Goal: Complete application form

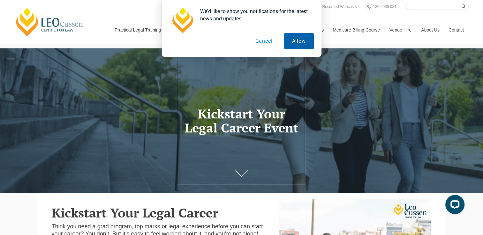
click at [305, 40] on button "Allow" at bounding box center [299, 41] width 30 height 16
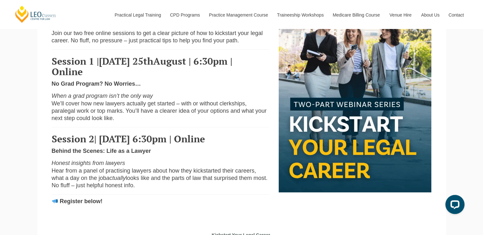
scroll to position [221, 0]
click at [91, 205] on strong "Register below!" at bounding box center [81, 201] width 43 height 6
click at [87, 205] on strong "Register below!" at bounding box center [81, 201] width 43 height 6
drag, startPoint x: 87, startPoint y: 214, endPoint x: 124, endPoint y: 214, distance: 37.0
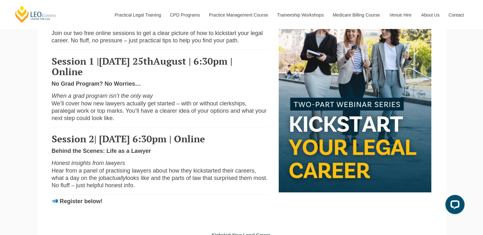
click at [124, 205] on p "Register below!" at bounding box center [161, 201] width 218 height 7
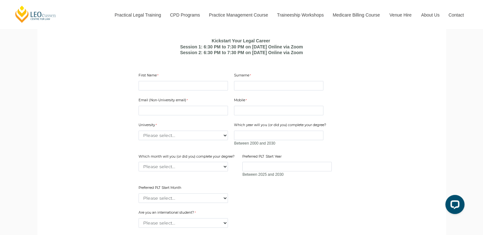
scroll to position [416, 0]
click at [193, 90] on input "First Name" at bounding box center [182, 86] width 89 height 10
type input "Gauri"
type input "Mormare"
type input "gaurimormare@gmail.com"
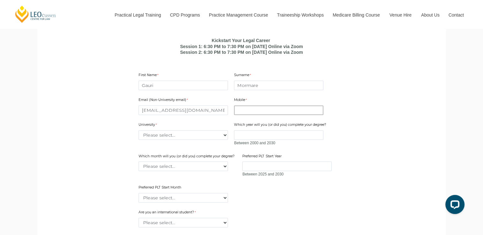
type input "7410165141"
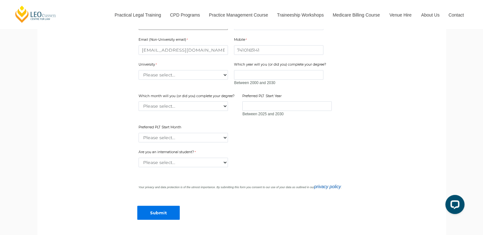
scroll to position [487, 0]
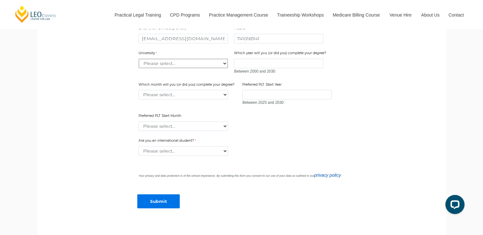
click at [209, 68] on select "Please select... Australian Catholic University Australian National University …" at bounding box center [182, 64] width 89 height 10
click at [193, 68] on select "Please select... Australian Catholic University Australian National University …" at bounding box center [182, 64] width 89 height 10
select select "tfa_2220"
click at [138, 68] on select "Please select... Australian Catholic University Australian National University …" at bounding box center [182, 64] width 89 height 10
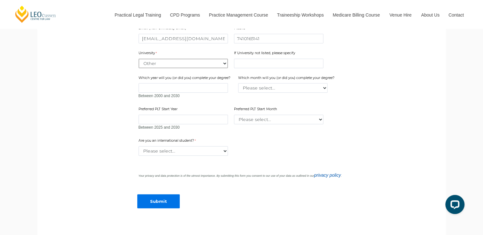
click at [224, 68] on select "Please select... Australian Catholic University Australian National University …" at bounding box center [182, 64] width 89 height 10
click at [138, 68] on select "Please select... Australian Catholic University Australian National University …" at bounding box center [182, 64] width 89 height 10
click at [279, 68] on input "If University not listed, please specify" at bounding box center [278, 64] width 89 height 10
type input "d"
type input "Deccan University"
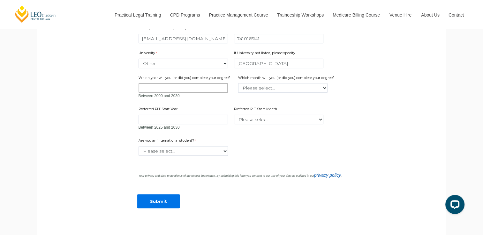
click at [190, 93] on input "Which year will you (or did you) complete your degree?" at bounding box center [182, 88] width 89 height 10
type input "2026"
click at [283, 93] on select "Please select... January February March April May June July August September Oc…" at bounding box center [282, 88] width 89 height 10
select select "tfa_2227"
click at [238, 93] on select "Please select... January February March April May June July August September Oc…" at bounding box center [282, 88] width 89 height 10
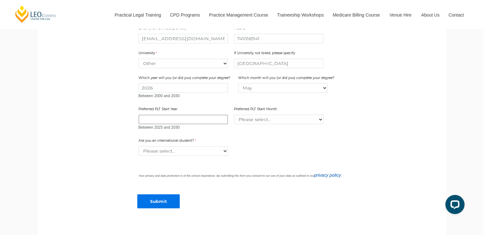
click at [195, 124] on input "Preferred PLT Start Year" at bounding box center [182, 120] width 89 height 10
click at [205, 156] on select "Please select... Yes No" at bounding box center [182, 151] width 89 height 10
select select "tfa_60"
click at [138, 156] on select "Please select... Yes No" at bounding box center [182, 151] width 89 height 10
click at [187, 124] on input "Preferred PLT Start Year" at bounding box center [182, 120] width 89 height 10
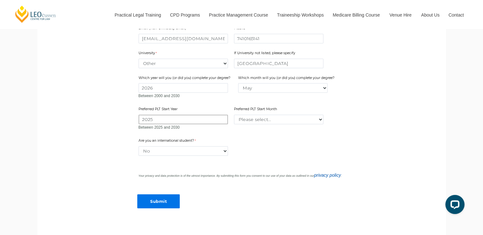
type input "2025"
click at [259, 124] on select "Please select... January February March April May June July August September Oc…" at bounding box center [278, 120] width 89 height 10
select select "tfa_2343"
click at [234, 124] on select "Please select... January February March April May June July August September Oc…" at bounding box center [278, 120] width 89 height 10
click at [170, 205] on input "Submit" at bounding box center [158, 202] width 42 height 14
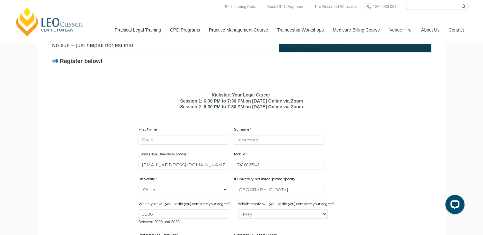
scroll to position [360, 0]
